Goal: Transaction & Acquisition: Purchase product/service

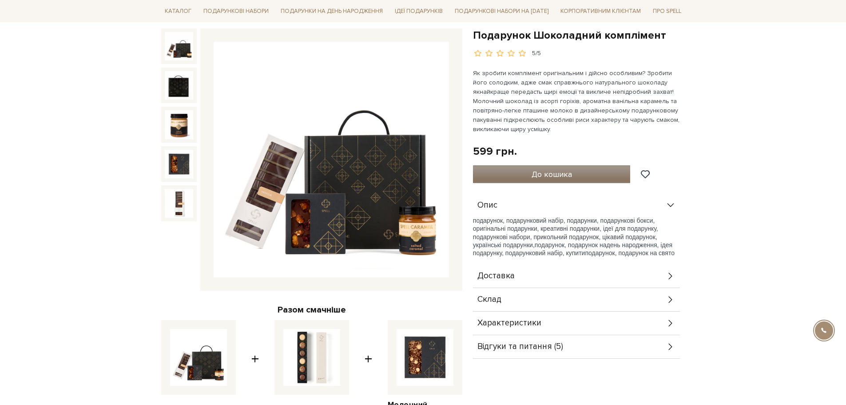
click at [560, 173] on span "До кошика" at bounding box center [552, 174] width 40 height 10
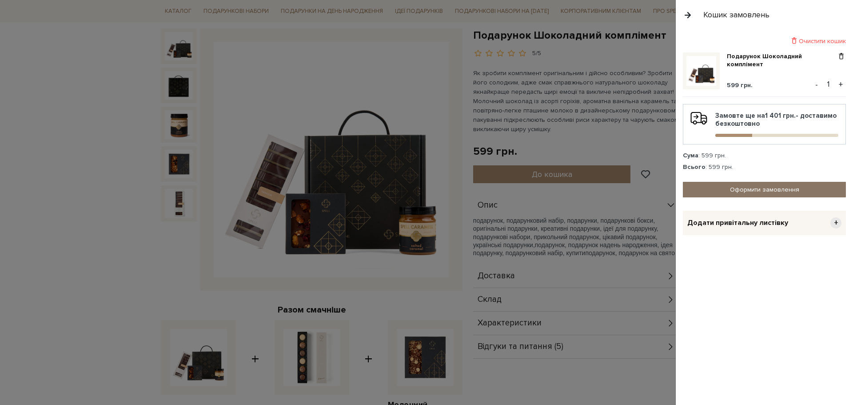
click at [780, 187] on link "Оформити замовлення" at bounding box center [764, 190] width 163 height 16
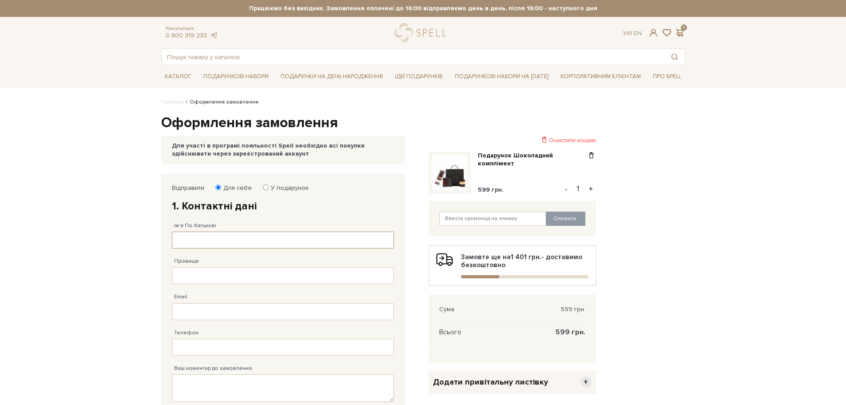
click at [252, 247] on input "Ім'я По-батькові" at bounding box center [283, 239] width 222 height 17
type input "[PERSON_NAME]"
click at [236, 280] on input "Прізвище" at bounding box center [283, 275] width 222 height 17
type input "[PERSON_NAME]"
click at [191, 351] on input "Телефон" at bounding box center [283, 347] width 222 height 17
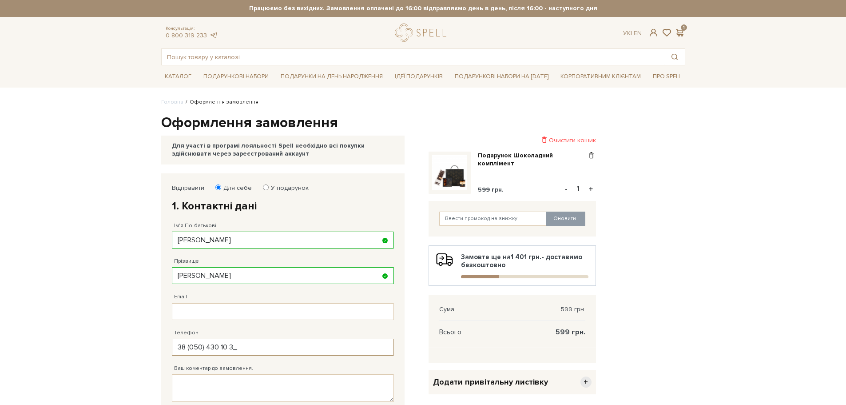
type input "[PHONE_NUMBER]"
drag, startPoint x: 268, startPoint y: 299, endPoint x: 267, endPoint y: 308, distance: 9.9
click at [263, 303] on div "Email Адрес уже зареєстровано! Некорректна адреса!" at bounding box center [283, 302] width 222 height 36
click at [263, 314] on input "Email" at bounding box center [283, 311] width 222 height 17
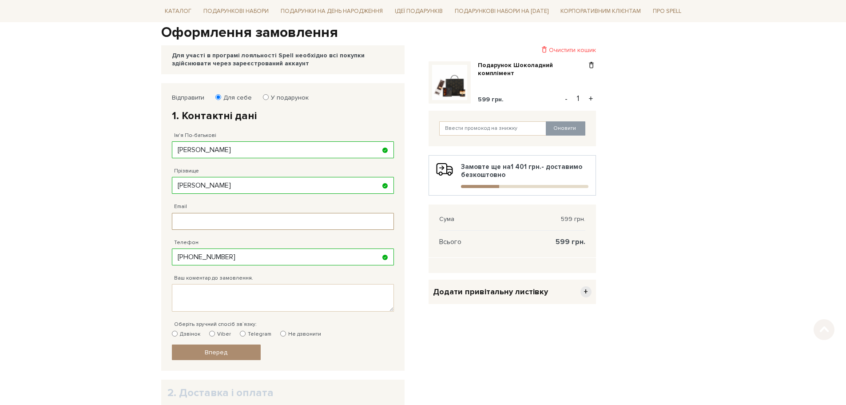
scroll to position [222, 0]
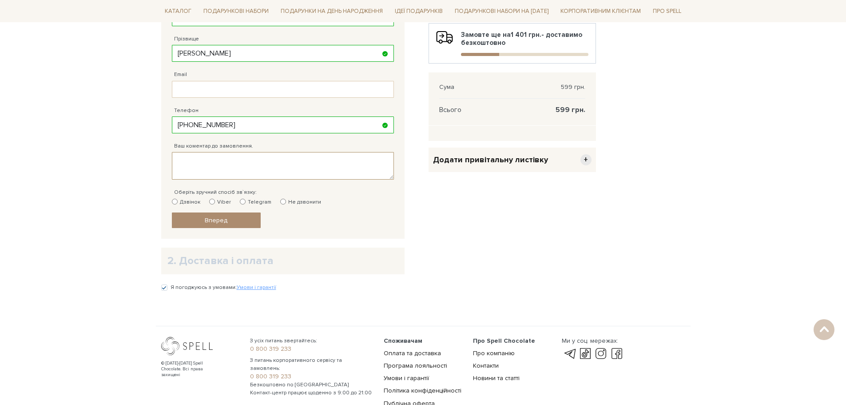
click at [233, 164] on textarea "Ваш коментар до замовлення." at bounding box center [283, 166] width 222 height 28
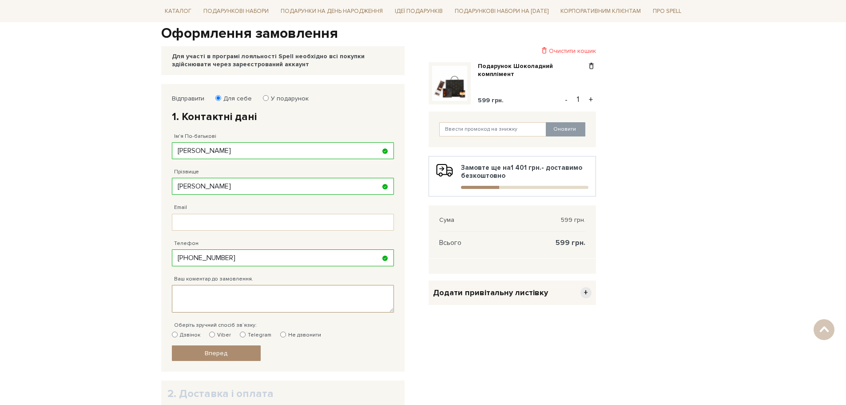
scroll to position [89, 0]
click at [215, 222] on input "Email" at bounding box center [283, 222] width 222 height 17
paste input "[PERSON_NAME][EMAIL_ADDRESS][DOMAIN_NAME]"
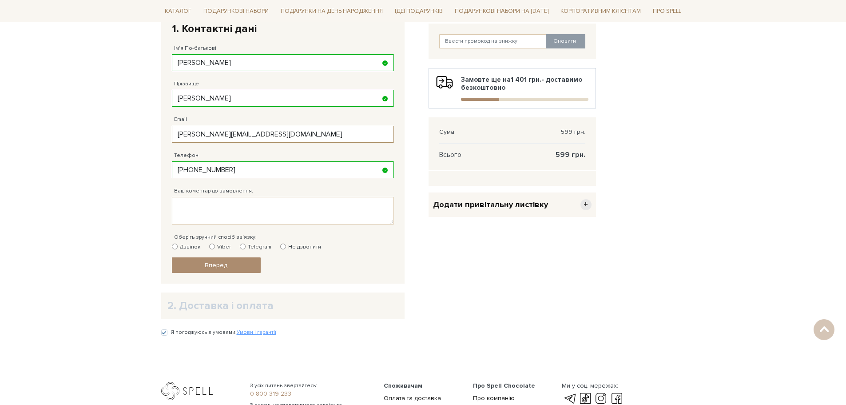
scroll to position [178, 0]
type input "[PERSON_NAME][EMAIL_ADDRESS][DOMAIN_NAME]"
click at [218, 267] on span "Вперед" at bounding box center [216, 265] width 23 height 8
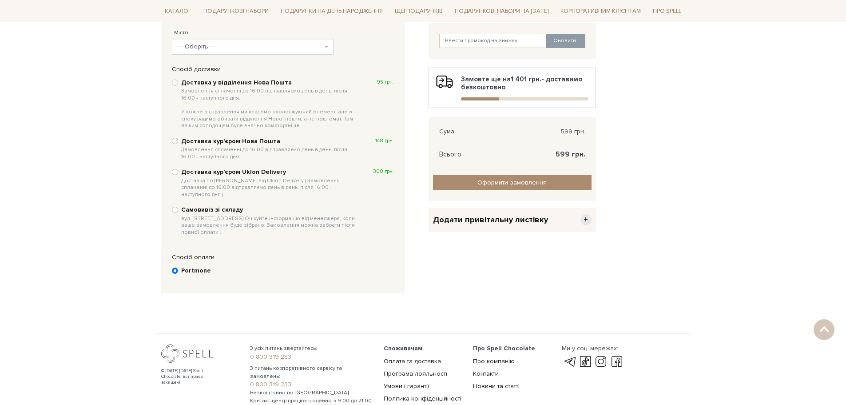
scroll to position [173, 0]
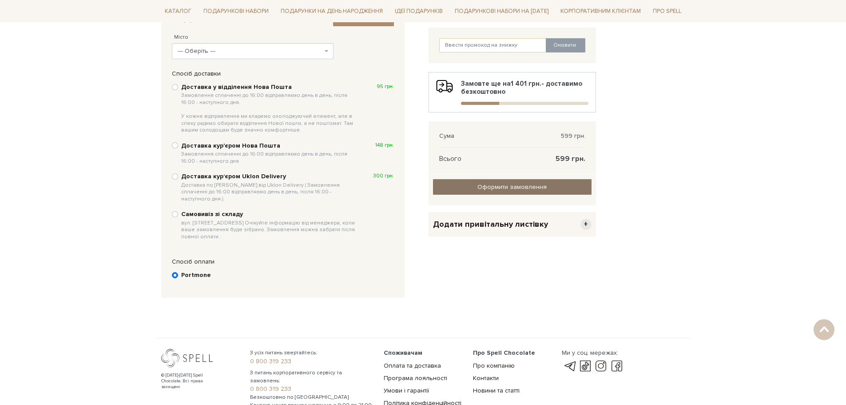
click at [495, 187] on span "Оформити замовлення" at bounding box center [512, 187] width 69 height 8
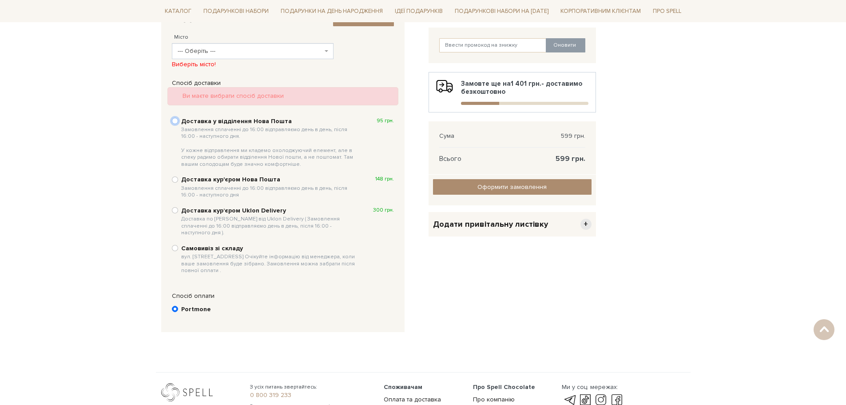
click at [175, 121] on input "Доставка у відділення Нова Пошта Замовлення сплаченні до 16:00 відправляємо ден…" at bounding box center [175, 121] width 6 height 6
radio input "true"
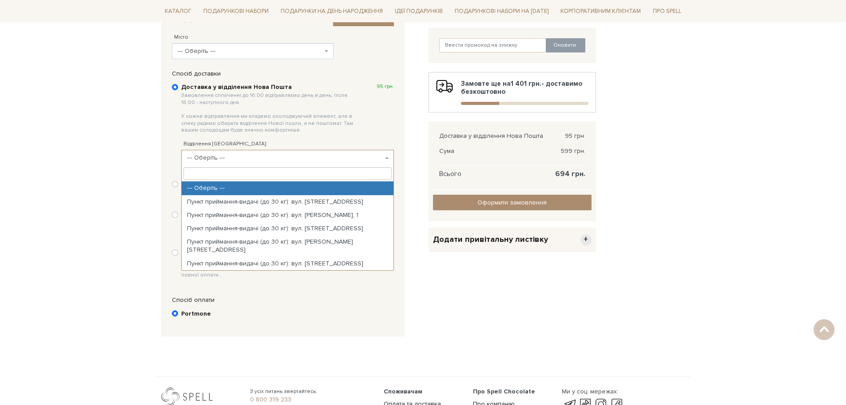
click at [385, 159] on span "--- Оберіть ---" at bounding box center [287, 158] width 213 height 16
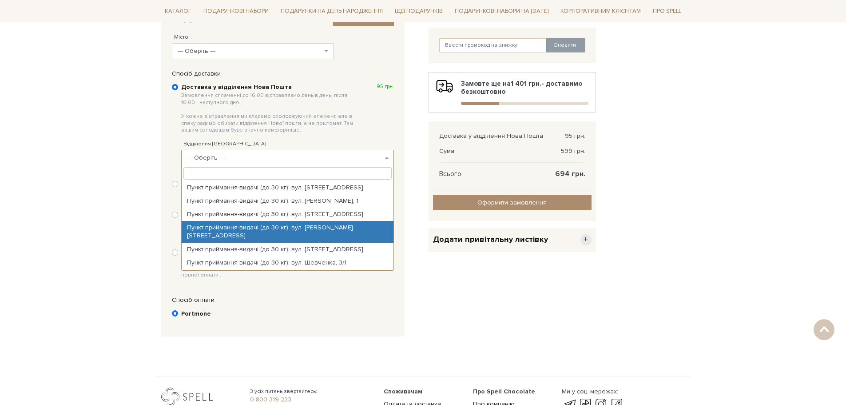
scroll to position [0, 0]
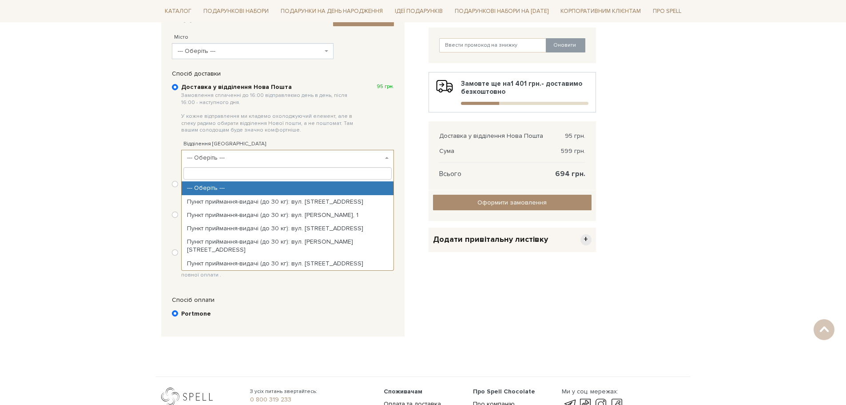
click at [212, 173] on input "search" at bounding box center [287, 173] width 208 height 12
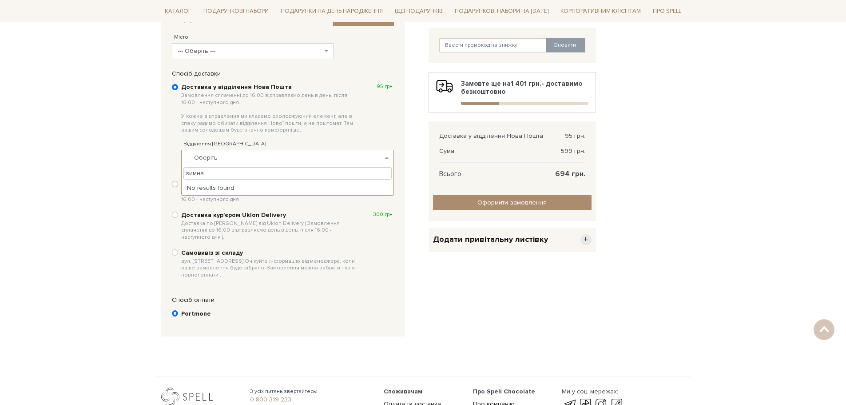
type input "зимна"
click at [240, 158] on span "--- Оберіть ---" at bounding box center [285, 157] width 196 height 9
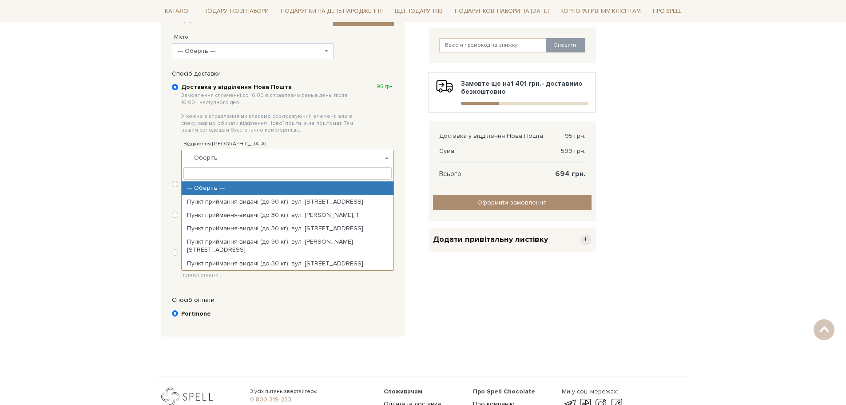
click at [239, 163] on span "--- Оберіть ---" at bounding box center [287, 158] width 213 height 16
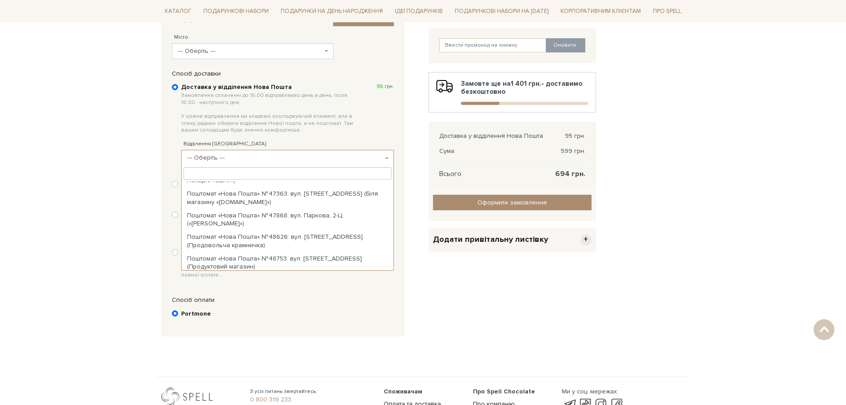
scroll to position [223, 0]
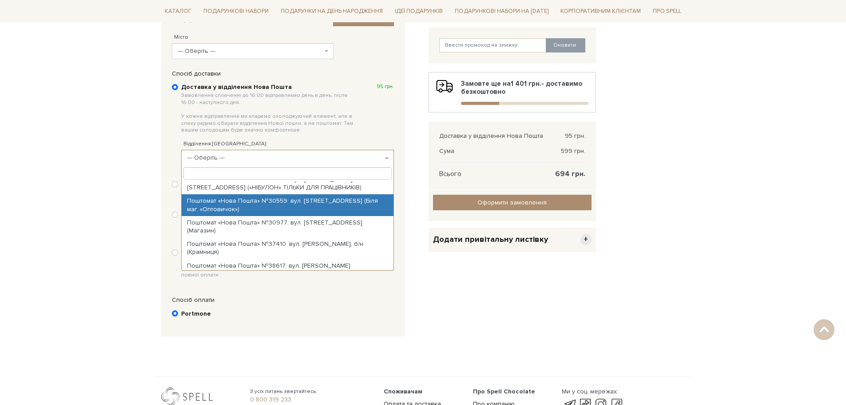
type input "1"
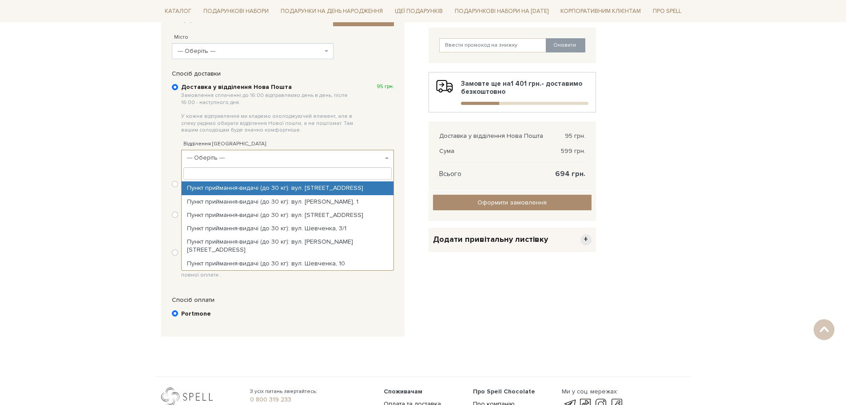
click at [241, 153] on span "--- Оберіть ---" at bounding box center [287, 158] width 213 height 16
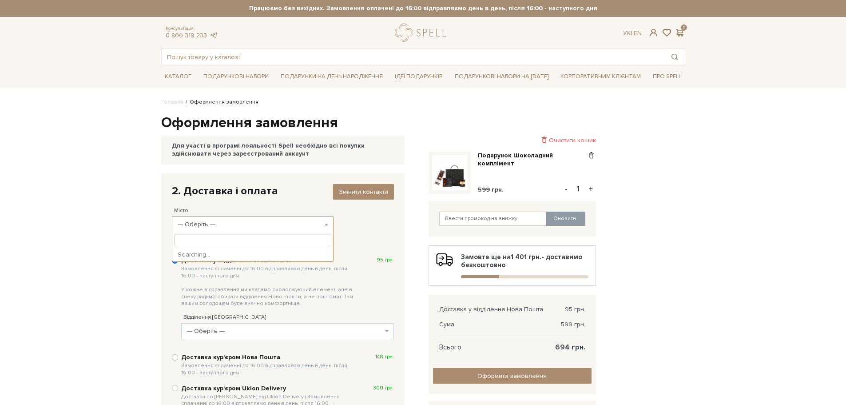
click at [325, 227] on span "--- Оберіть ---" at bounding box center [253, 224] width 162 height 16
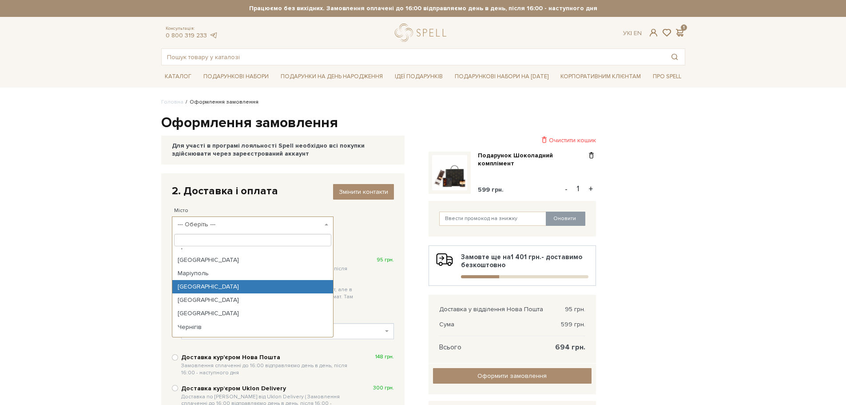
scroll to position [44, 0]
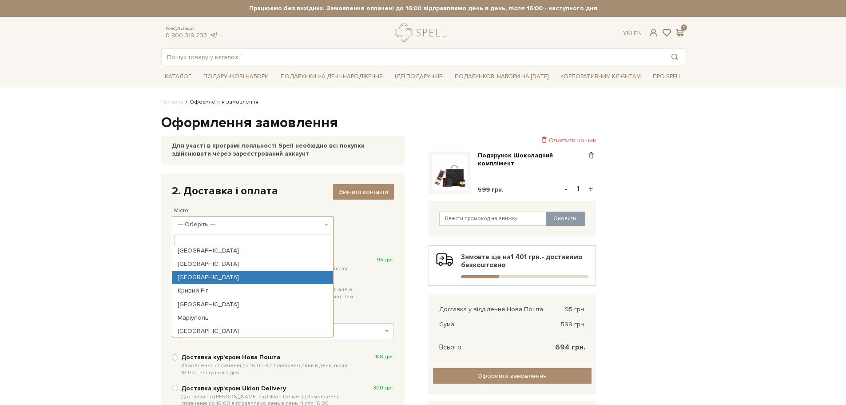
select select "[GEOGRAPHIC_DATA]"
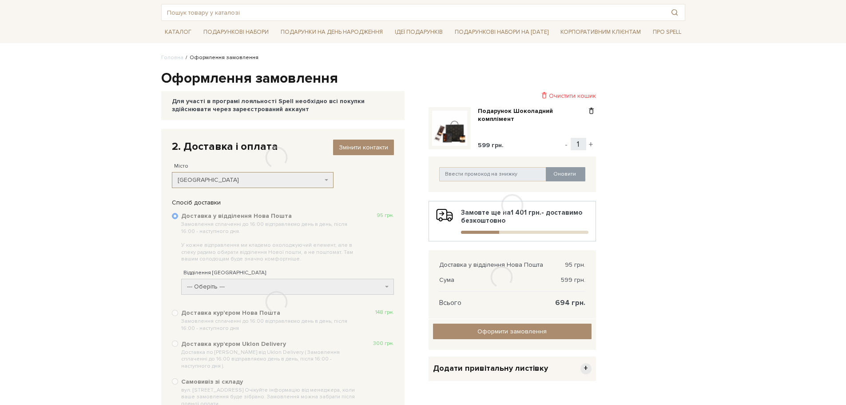
click at [222, 288] on div at bounding box center [276, 302] width 231 height 207
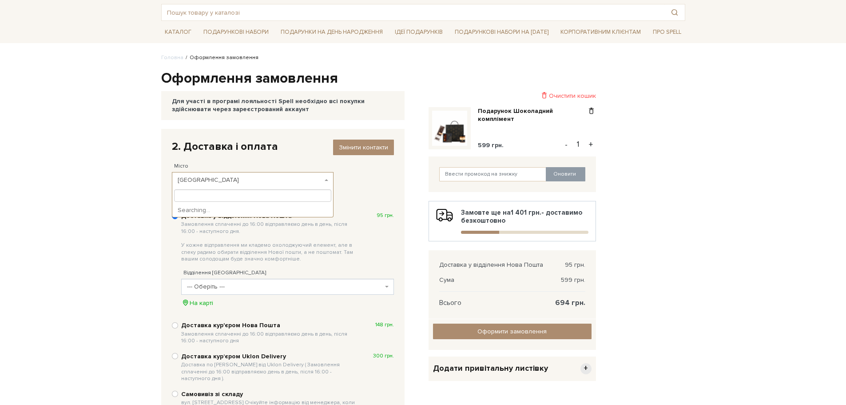
click at [327, 180] on b at bounding box center [327, 180] width 4 height 2
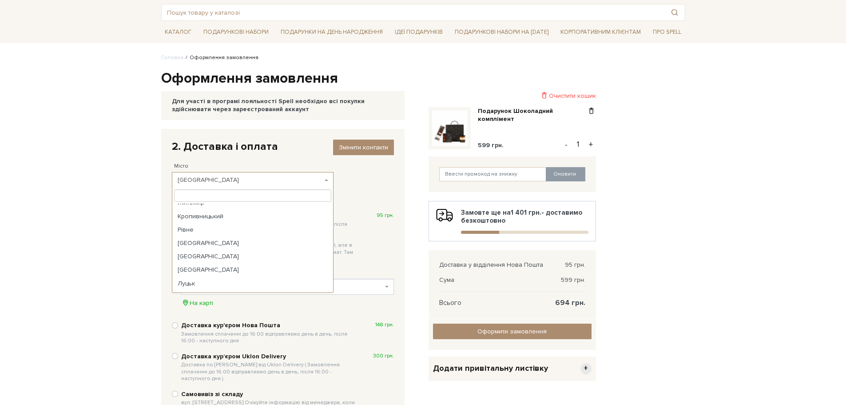
scroll to position [0, 0]
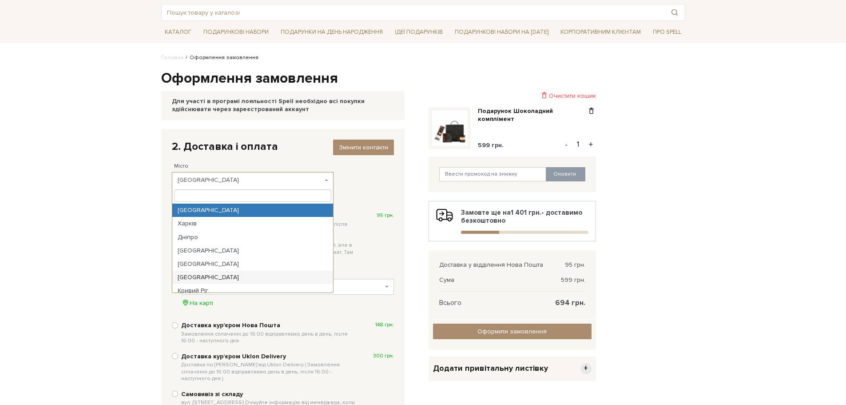
click at [203, 177] on span "[GEOGRAPHIC_DATA]" at bounding box center [250, 179] width 145 height 9
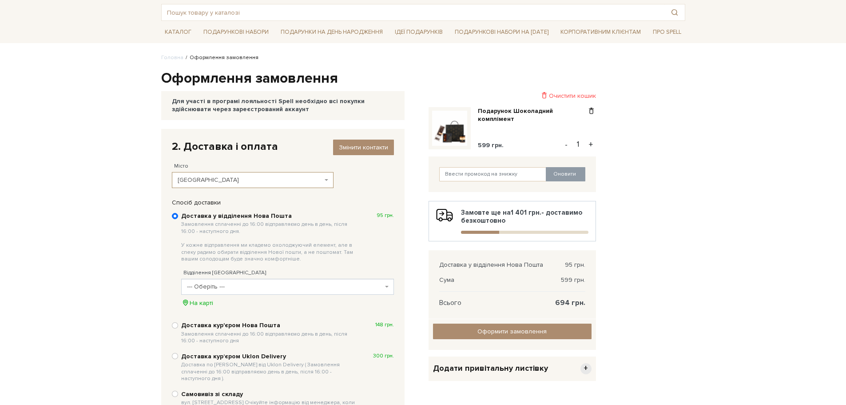
click at [221, 286] on span "--- Оберіть ---" at bounding box center [285, 286] width 196 height 9
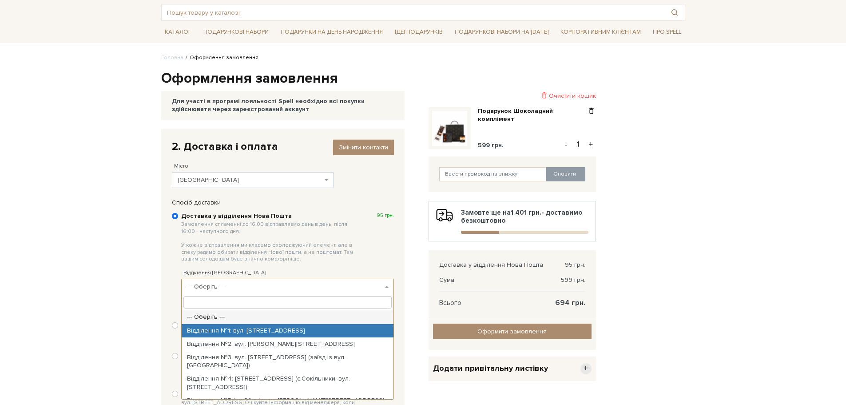
select select "Відділення №1: вул. [STREET_ADDRESS]"
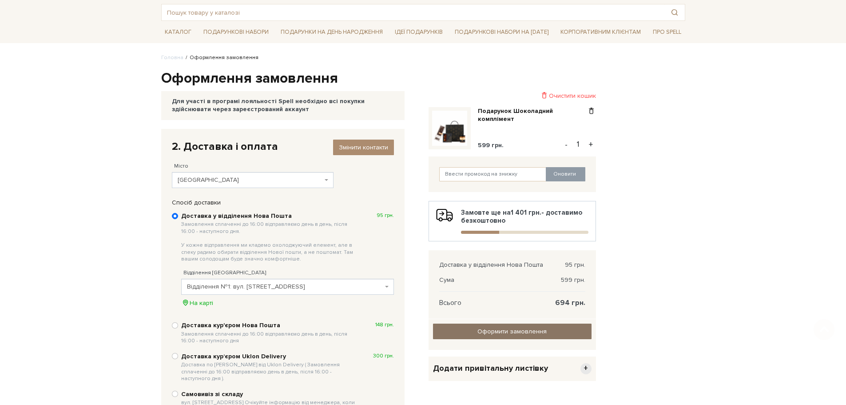
scroll to position [133, 0]
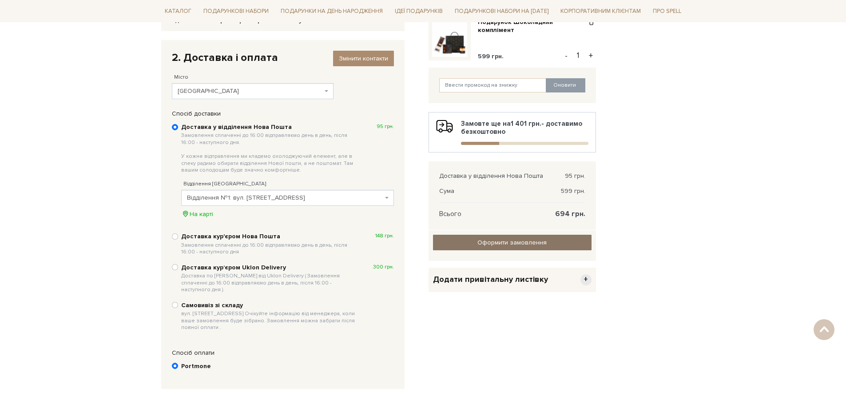
click at [501, 243] on input "Оформити замовлення" at bounding box center [512, 243] width 159 height 16
